Goal: Find specific page/section: Find specific page/section

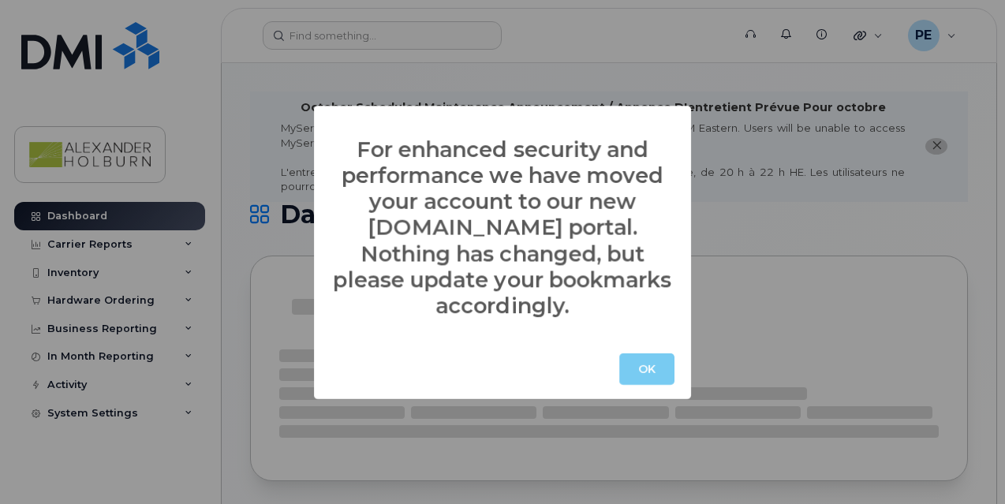
click at [640, 353] on button "OK" at bounding box center [646, 369] width 55 height 32
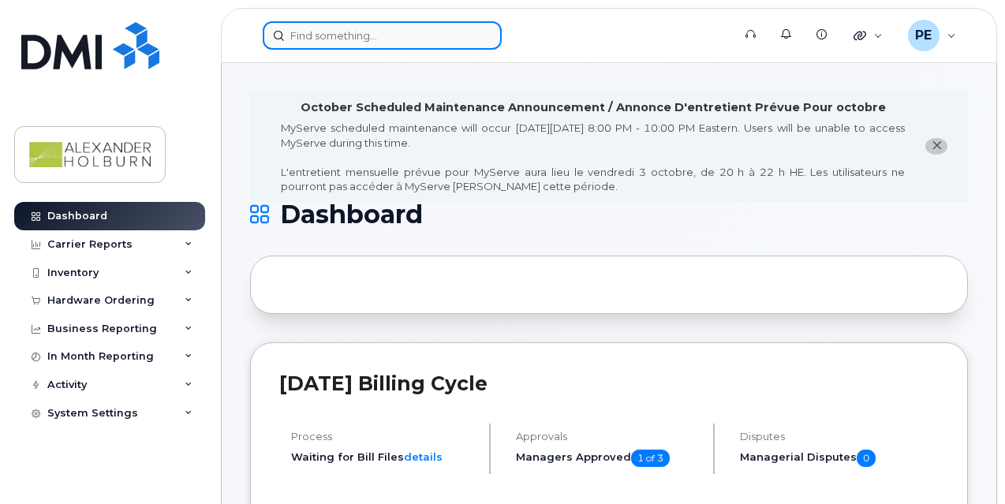
click at [337, 45] on input at bounding box center [382, 35] width 239 height 28
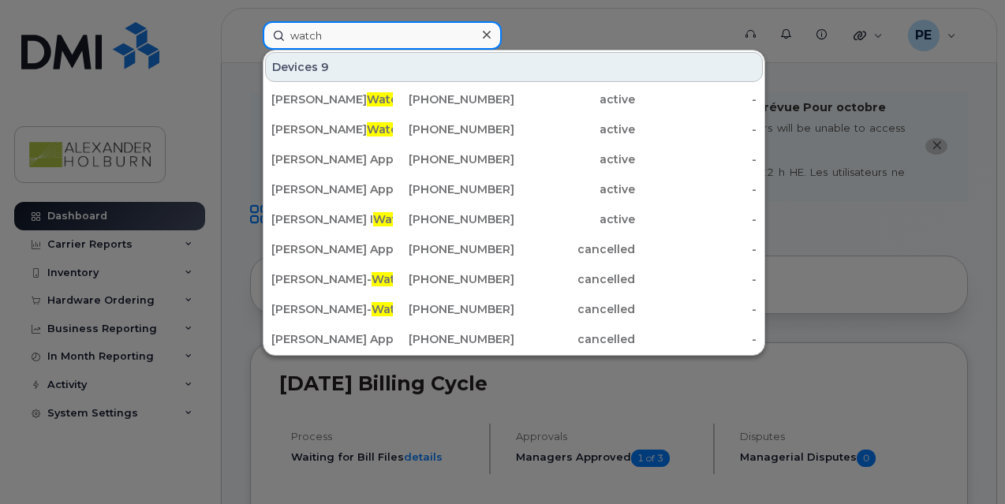
click at [379, 40] on input "watch" at bounding box center [382, 35] width 239 height 28
click at [420, 38] on input "watch" at bounding box center [382, 35] width 239 height 28
type input "watch"
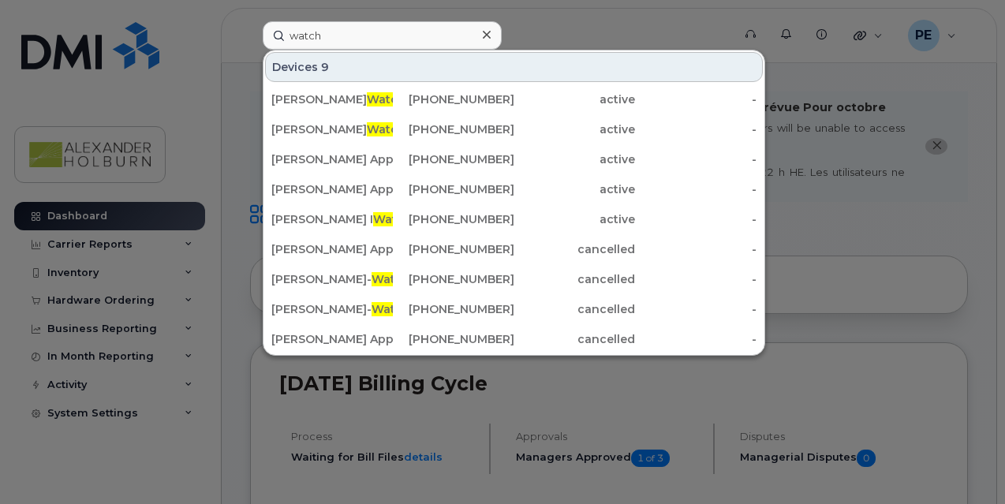
click at [479, 33] on div at bounding box center [486, 35] width 23 height 23
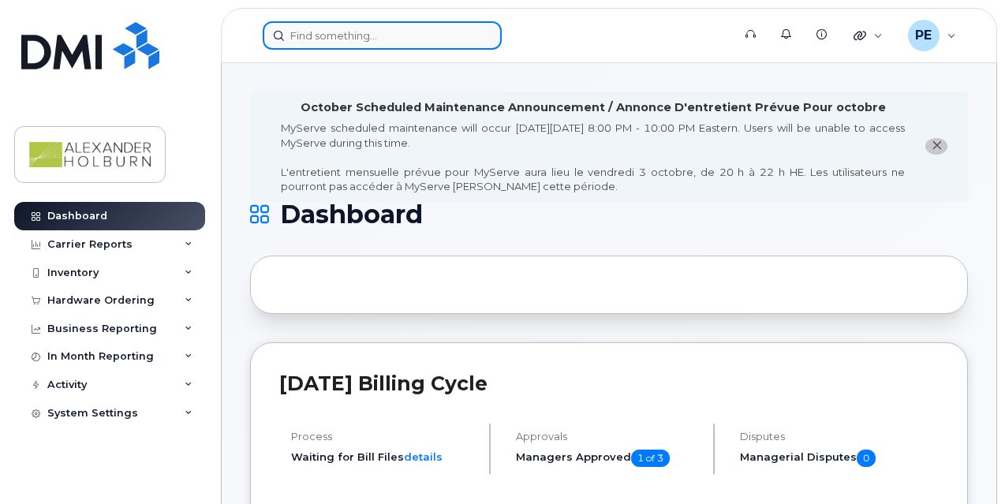
click at [412, 35] on input at bounding box center [382, 35] width 239 height 28
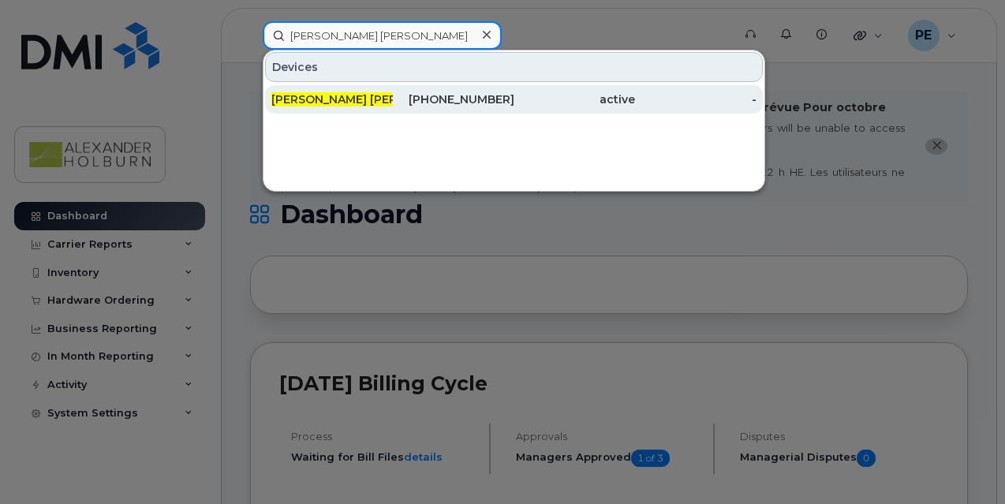
type input "Juliana Cl"
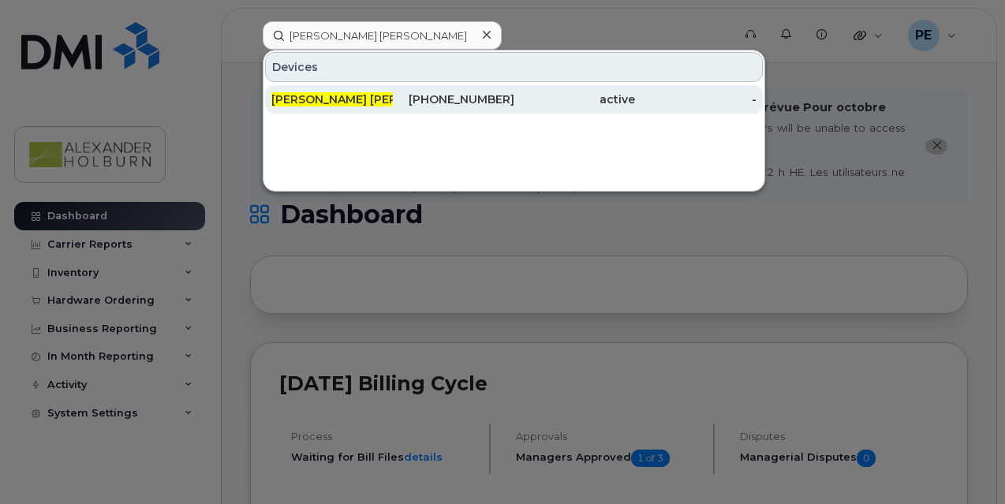
click at [417, 88] on div "604-816-7360" at bounding box center [453, 99] width 121 height 28
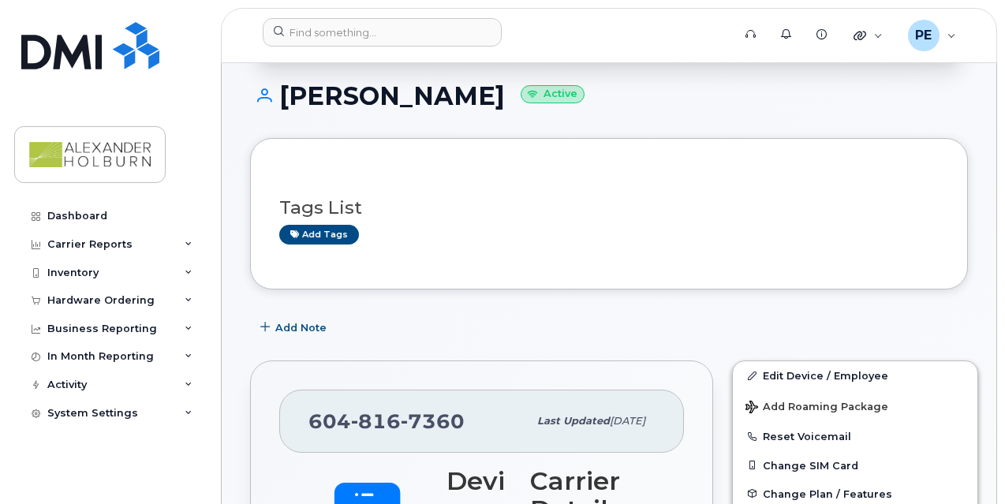
scroll to position [86, 0]
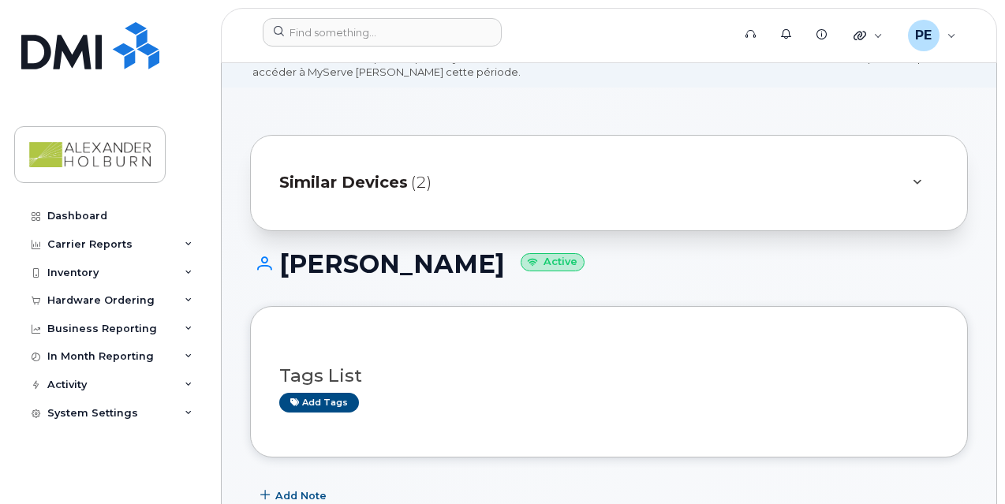
click at [407, 168] on div "Similar Devices (2)" at bounding box center [586, 183] width 615 height 38
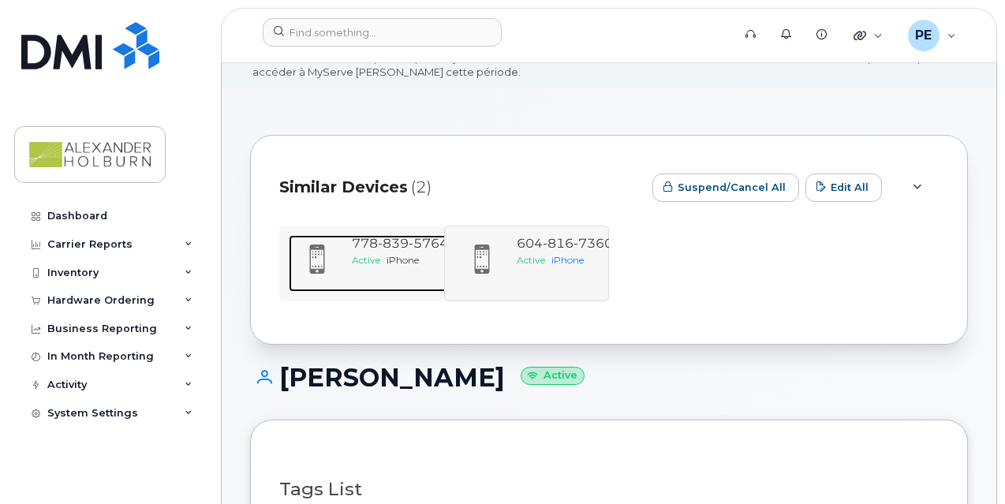
click at [388, 267] on div "[PHONE_NUMBER] Active iPhone" at bounding box center [399, 263] width 109 height 57
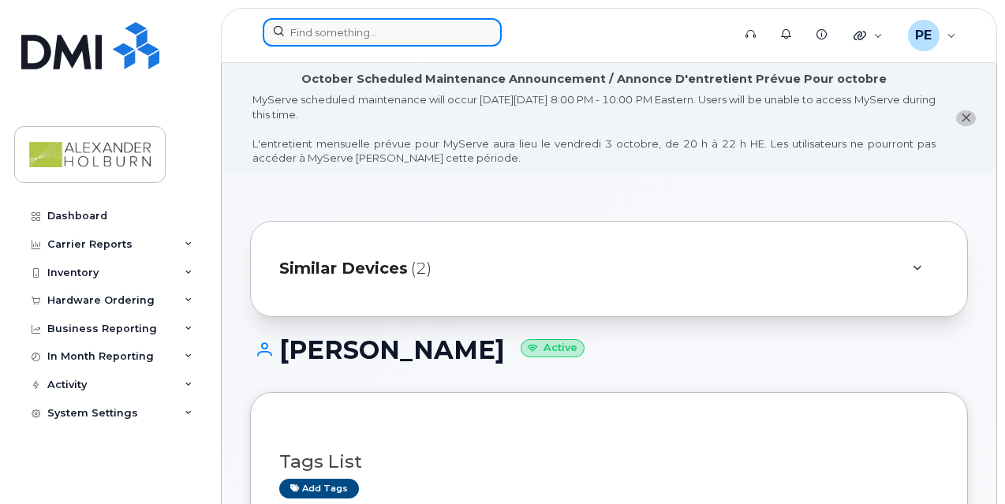
click at [383, 38] on input at bounding box center [382, 32] width 239 height 28
